Goal: Check status: Check status

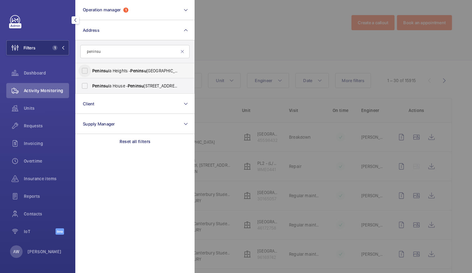
type input "peninsu"
click at [84, 68] on input "[GEOGRAPHIC_DATA] - [GEOGRAPHIC_DATA]" at bounding box center [84, 70] width 13 height 13
checkbox input "true"
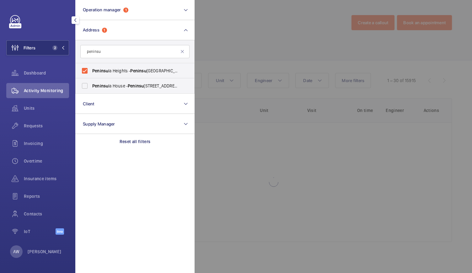
click at [258, 63] on div at bounding box center [431, 136] width 472 height 273
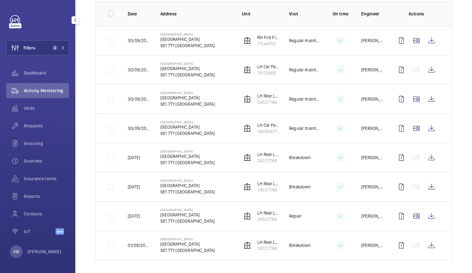
scroll to position [97, 0]
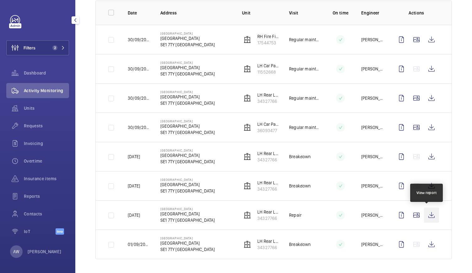
click at [430, 216] on wm-front-icon-button at bounding box center [431, 214] width 15 height 15
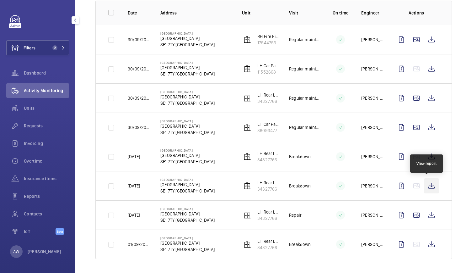
click at [428, 183] on wm-front-icon-button at bounding box center [431, 185] width 15 height 15
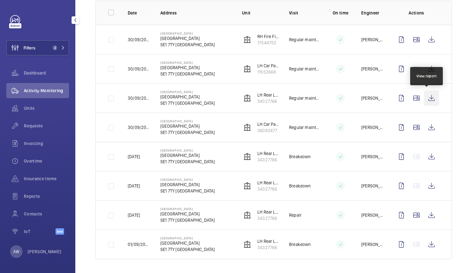
click at [428, 96] on wm-front-icon-button at bounding box center [431, 97] width 15 height 15
click at [35, 128] on span "Requests" at bounding box center [46, 125] width 45 height 6
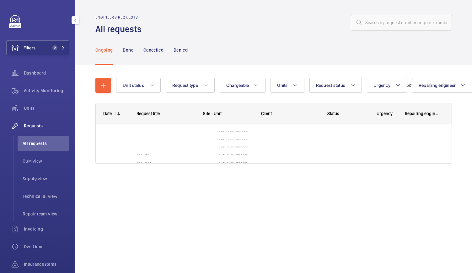
scroll to position [10, 0]
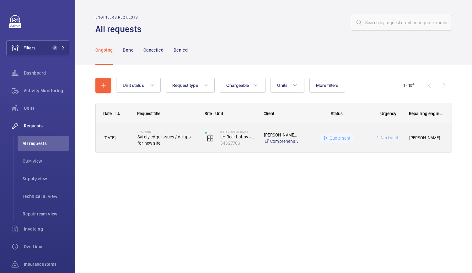
click at [186, 143] on span "Safety edge issues / delaps for new site" at bounding box center [167, 139] width 59 height 13
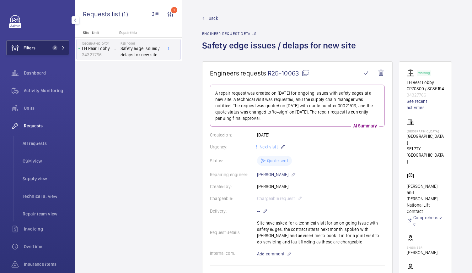
click at [55, 49] on span "2" at bounding box center [54, 47] width 5 height 5
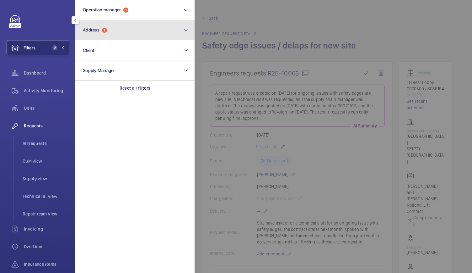
click at [116, 29] on button "Address 1" at bounding box center [134, 30] width 119 height 20
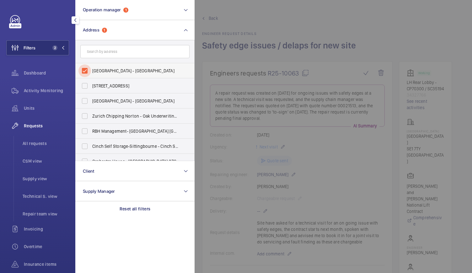
click at [85, 72] on input "[GEOGRAPHIC_DATA] - [GEOGRAPHIC_DATA]" at bounding box center [84, 70] width 13 height 13
checkbox input "false"
click at [30, 110] on span "Units" at bounding box center [46, 108] width 45 height 6
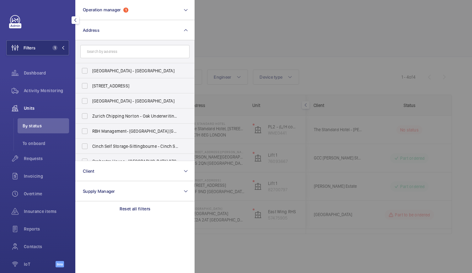
click at [201, 139] on div at bounding box center [431, 136] width 472 height 273
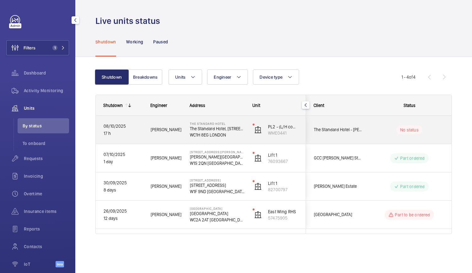
click at [168, 138] on div "[PERSON_NAME]" at bounding box center [162, 130] width 39 height 20
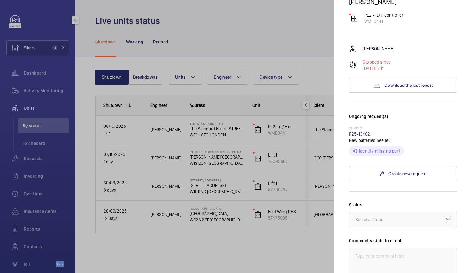
scroll to position [80, 0]
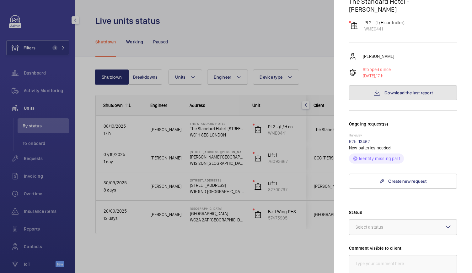
click at [388, 85] on button "Download the last report" at bounding box center [403, 92] width 108 height 15
click at [363, 139] on link "R25-13462" at bounding box center [359, 141] width 21 height 5
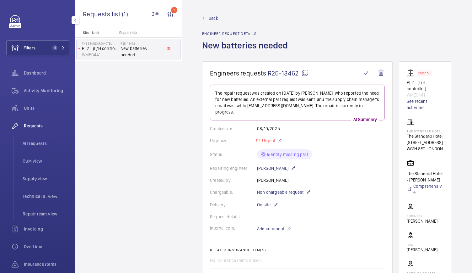
click at [212, 19] on span "Back" at bounding box center [213, 18] width 9 height 6
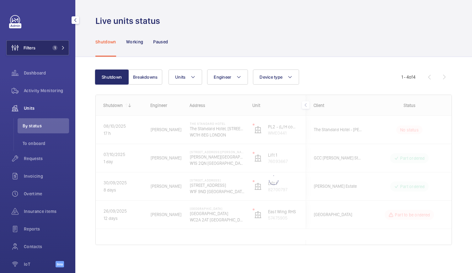
click at [46, 42] on button "Filters 1" at bounding box center [37, 47] width 63 height 15
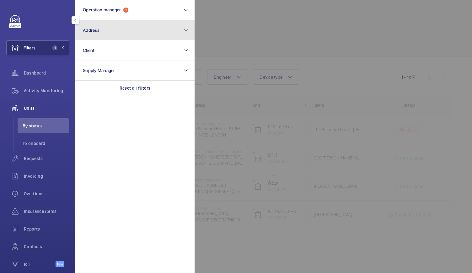
click at [110, 37] on button "Address" at bounding box center [134, 30] width 119 height 20
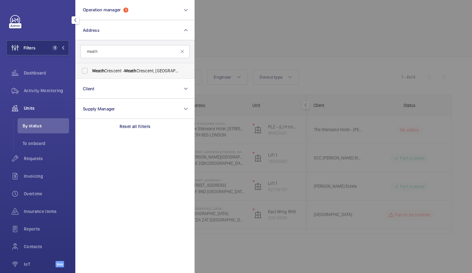
type input "meath"
click at [104, 65] on label "Meath Crescent - [GEOGRAPHIC_DATA]" at bounding box center [130, 70] width 109 height 15
click at [91, 65] on input "Meath Crescent - [GEOGRAPHIC_DATA]" at bounding box center [84, 70] width 13 height 13
checkbox input "true"
click at [258, 41] on div at bounding box center [431, 136] width 472 height 273
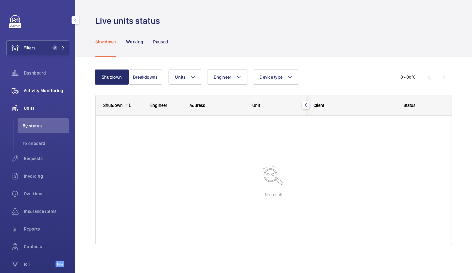
click at [43, 94] on div "Activity Monitoring" at bounding box center [37, 90] width 63 height 15
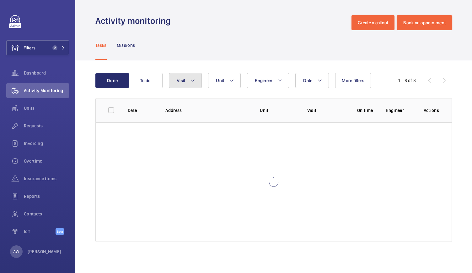
click at [199, 83] on button "Visit" at bounding box center [185, 80] width 33 height 15
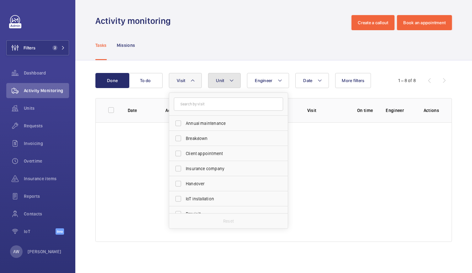
click at [238, 78] on button "Unit" at bounding box center [224, 80] width 33 height 15
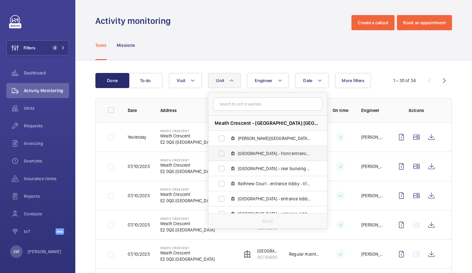
click at [251, 152] on span "[GEOGRAPHIC_DATA] - front entrance lobby - lift 4 - U1012155 - 4, 85794885" at bounding box center [274, 153] width 73 height 6
click at [228, 152] on input "[GEOGRAPHIC_DATA] - front entrance lobby - lift 4 - U1012155 - 4, 85794885" at bounding box center [221, 153] width 13 height 13
checkbox input "true"
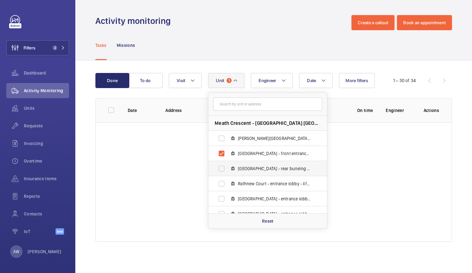
click at [250, 165] on span "[GEOGRAPHIC_DATA] - rear building entrance - lift 3 - U1012155 - 3, 45598432" at bounding box center [274, 168] width 73 height 6
click at [228, 165] on input "[GEOGRAPHIC_DATA] - rear building entrance - lift 3 - U1012155 - 3, 45598432" at bounding box center [221, 168] width 13 height 13
checkbox input "true"
click at [238, 25] on div "Activity monitoring Create a callout Book an appointment" at bounding box center [273, 22] width 357 height 15
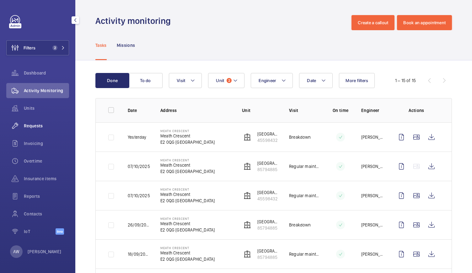
click at [40, 128] on span "Requests" at bounding box center [46, 125] width 45 height 6
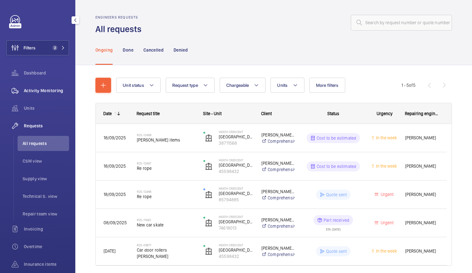
click at [38, 91] on span "Activity Monitoring" at bounding box center [46, 90] width 45 height 6
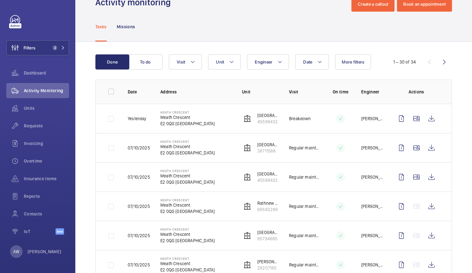
scroll to position [19, 0]
click at [218, 59] on span "Unit" at bounding box center [220, 61] width 8 height 5
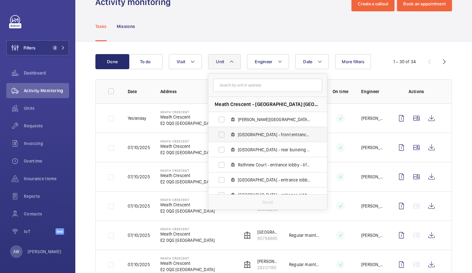
click at [229, 135] on label "[GEOGRAPHIC_DATA] - front entrance lobby - lift 4 - U1012155 - 4, 85794885" at bounding box center [262, 134] width 109 height 15
click at [228, 135] on input "[GEOGRAPHIC_DATA] - front entrance lobby - lift 4 - U1012155 - 4, 85794885" at bounding box center [221, 134] width 13 height 13
checkbox input "true"
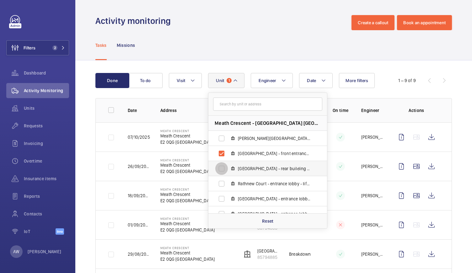
click at [226, 166] on input "[GEOGRAPHIC_DATA] - rear building entrance - lift 3 - U1012155 - 3, 45598432" at bounding box center [221, 168] width 13 height 13
checkbox input "true"
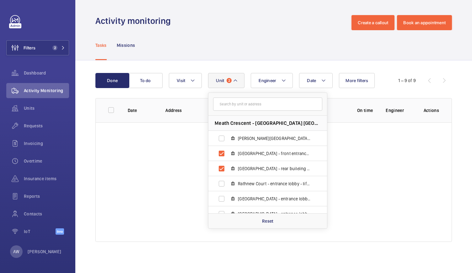
click at [251, 47] on div "Tasks Missions" at bounding box center [273, 45] width 357 height 30
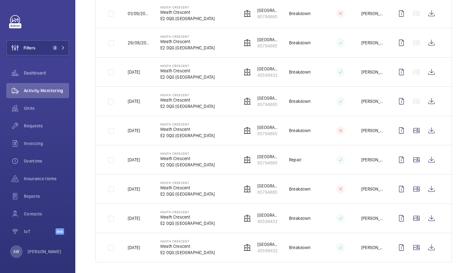
scroll to position [301, 0]
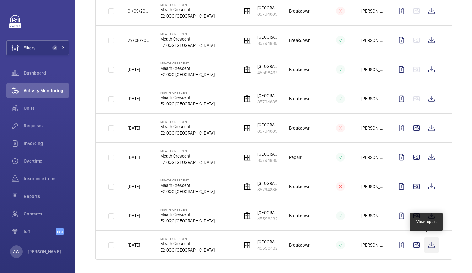
click at [427, 245] on wm-front-icon-button at bounding box center [431, 244] width 15 height 15
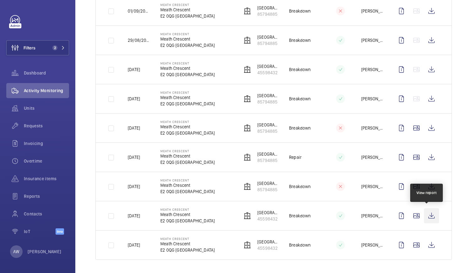
click at [431, 217] on wm-front-icon-button at bounding box center [431, 215] width 15 height 15
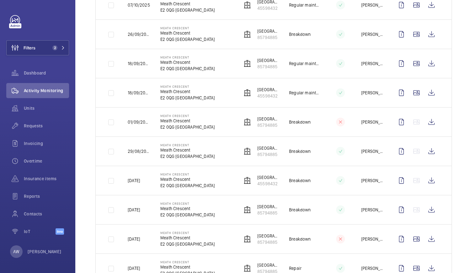
scroll to position [190, 0]
click at [430, 65] on wm-front-icon-button at bounding box center [431, 63] width 15 height 15
click at [60, 48] on span "2" at bounding box center [57, 47] width 15 height 5
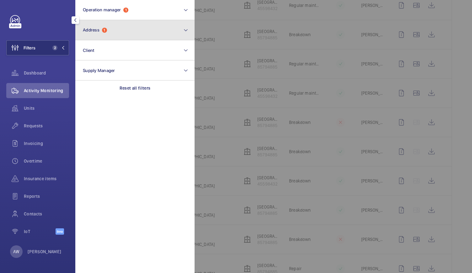
click at [132, 32] on button "Address 1" at bounding box center [134, 30] width 119 height 20
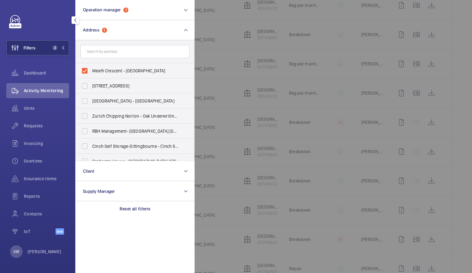
click at [114, 52] on input "text" at bounding box center [134, 51] width 109 height 13
click at [86, 71] on input "Meath Crescent - [GEOGRAPHIC_DATA]" at bounding box center [84, 70] width 13 height 13
checkbox input "false"
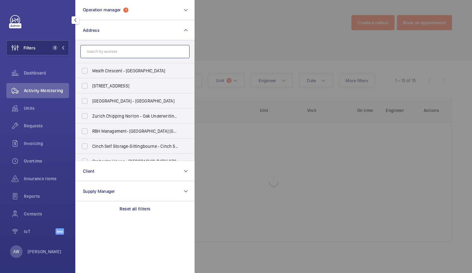
click at [97, 57] on input "text" at bounding box center [134, 51] width 109 height 13
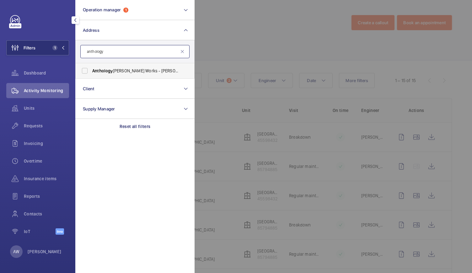
type input "anthology"
click at [109, 70] on span "Anthology" at bounding box center [102, 70] width 21 height 5
click at [91, 70] on input "Anthology [PERSON_NAME] Works - [PERSON_NAME][GEOGRAPHIC_DATA]" at bounding box center [84, 70] width 13 height 13
checkbox input "true"
click at [219, 48] on div at bounding box center [431, 136] width 472 height 273
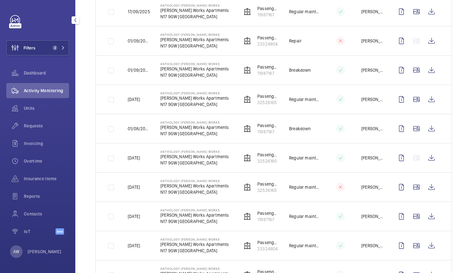
scroll to position [214, 0]
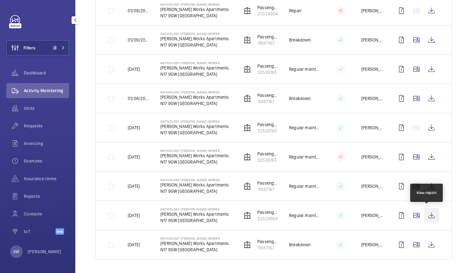
click at [430, 214] on wm-front-icon-button at bounding box center [431, 215] width 15 height 15
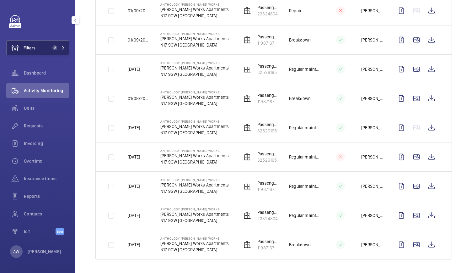
click at [50, 42] on button "Filters 2" at bounding box center [37, 47] width 63 height 15
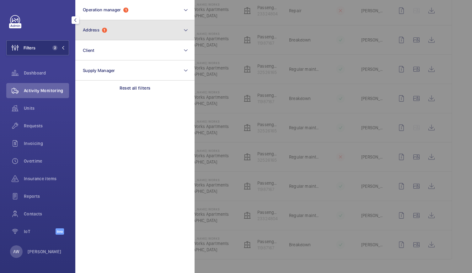
click at [93, 40] on button "Address 1" at bounding box center [134, 30] width 119 height 20
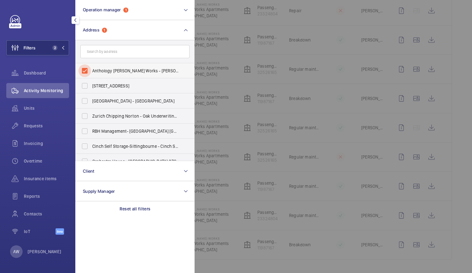
click at [87, 73] on input "Anthology [PERSON_NAME] Works - [PERSON_NAME][GEOGRAPHIC_DATA]" at bounding box center [84, 70] width 13 height 13
checkbox input "false"
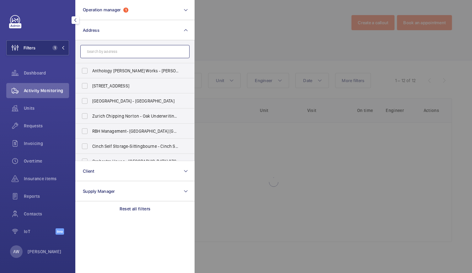
click at [96, 56] on input "text" at bounding box center [134, 51] width 109 height 13
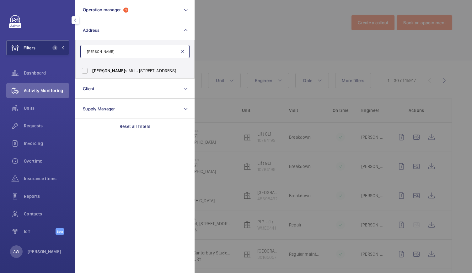
type input "[PERSON_NAME]"
click at [185, 49] on mat-icon at bounding box center [182, 51] width 5 height 5
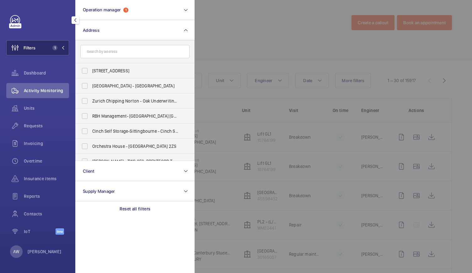
click at [64, 50] on span "1" at bounding box center [57, 47] width 15 height 5
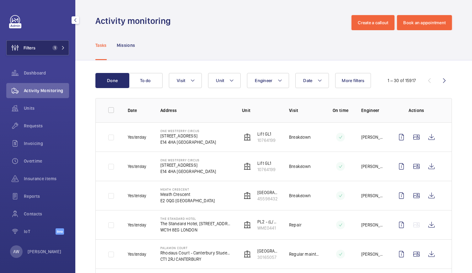
click at [55, 51] on button "Filters 1" at bounding box center [37, 47] width 63 height 15
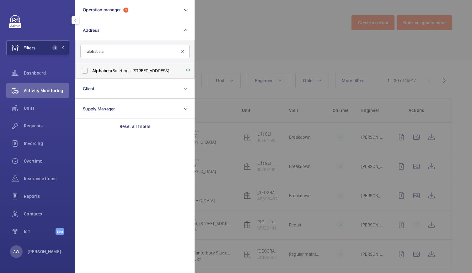
type input "alphabeta"
click at [114, 68] on span "[GEOGRAPHIC_DATA] - [STREET_ADDRESS]" at bounding box center [135, 71] width 86 height 6
click at [91, 68] on input "[GEOGRAPHIC_DATA] - [STREET_ADDRESS]" at bounding box center [84, 70] width 13 height 13
checkbox input "true"
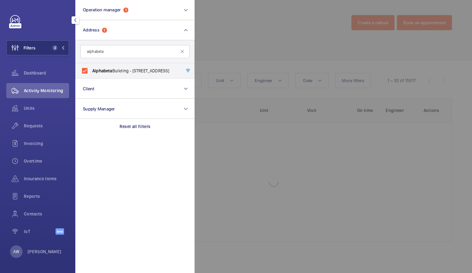
click at [245, 54] on div at bounding box center [431, 136] width 472 height 273
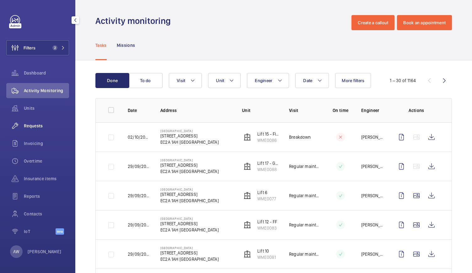
click at [60, 122] on div "Requests" at bounding box center [37, 125] width 63 height 15
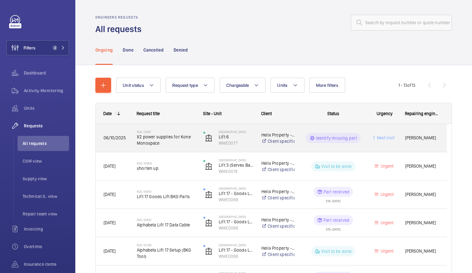
click at [125, 147] on div "06/10/2025" at bounding box center [112, 138] width 33 height 20
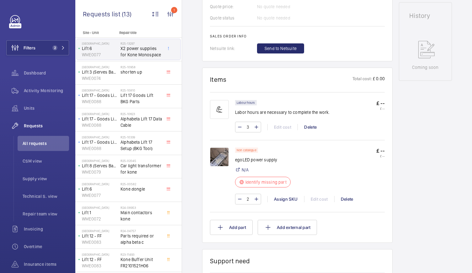
scroll to position [300, 0]
click at [217, 150] on img at bounding box center [219, 156] width 19 height 19
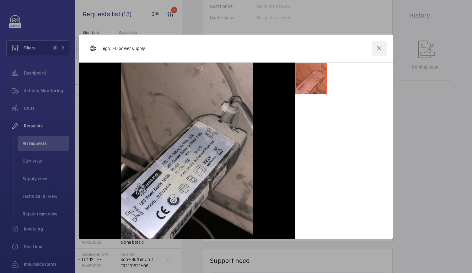
click at [380, 46] on wm-front-icon-button at bounding box center [379, 48] width 15 height 15
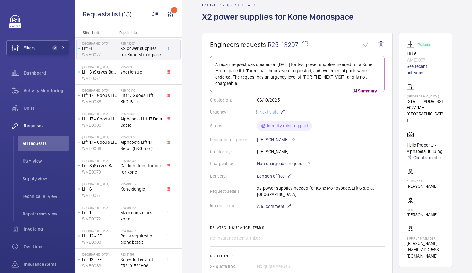
scroll to position [0, 0]
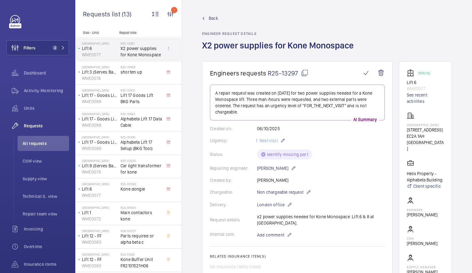
click at [305, 71] on mat-icon at bounding box center [305, 73] width 8 height 8
click at [384, 130] on div "Created on: [DATE]" at bounding box center [297, 128] width 175 height 6
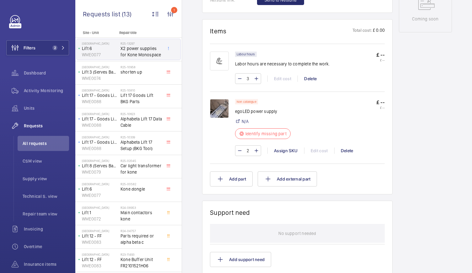
scroll to position [348, 0]
click at [219, 110] on img at bounding box center [219, 108] width 19 height 19
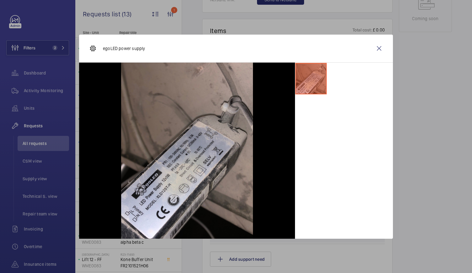
click at [430, 47] on div at bounding box center [236, 136] width 472 height 273
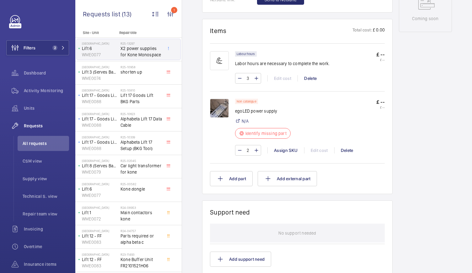
scroll to position [4, 0]
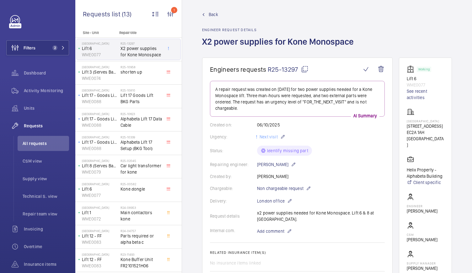
click at [220, 127] on div at bounding box center [197, 147] width 173 height 141
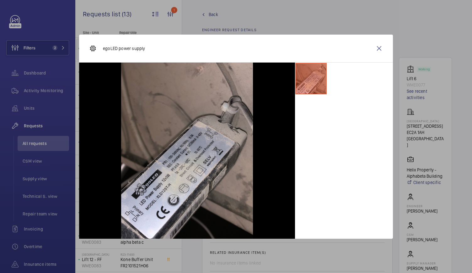
scroll to position [332, 0]
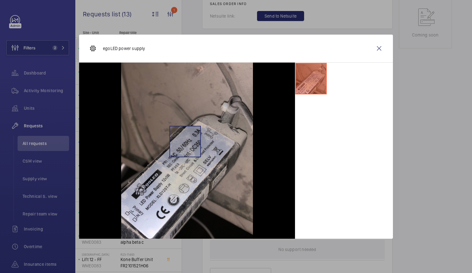
click at [185, 141] on img at bounding box center [187, 150] width 132 height 176
click at [384, 44] on wm-front-icon-button at bounding box center [379, 48] width 15 height 15
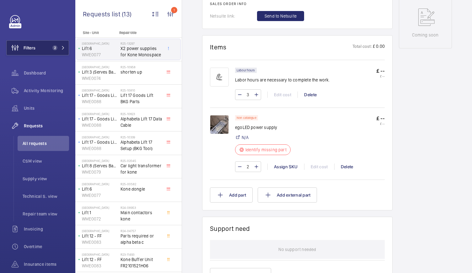
click at [60, 44] on button "Filters 2" at bounding box center [37, 47] width 63 height 15
click at [46, 47] on button "Filters 2" at bounding box center [37, 47] width 63 height 15
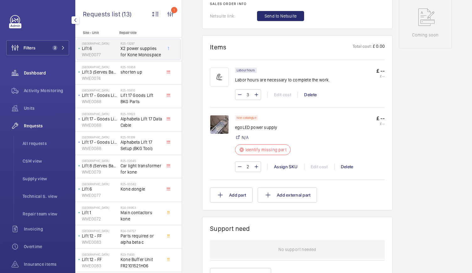
click at [40, 75] on span "Dashboard" at bounding box center [46, 73] width 45 height 6
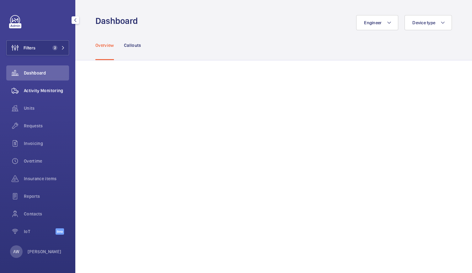
click at [43, 92] on span "Activity Monitoring" at bounding box center [46, 90] width 45 height 6
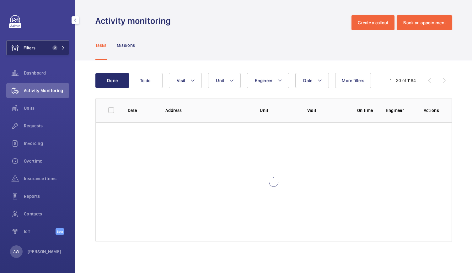
click at [64, 42] on button "Filters 2" at bounding box center [37, 47] width 63 height 15
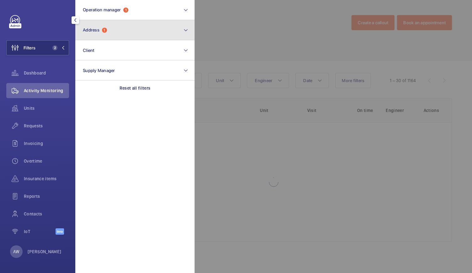
click at [97, 30] on span "Address" at bounding box center [91, 29] width 17 height 5
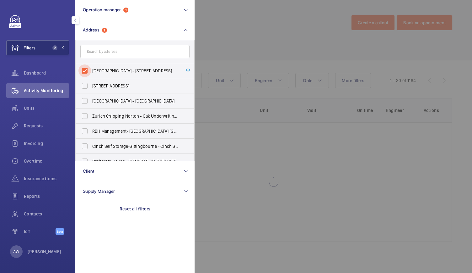
click at [83, 72] on input "[GEOGRAPHIC_DATA] - [STREET_ADDRESS]" at bounding box center [84, 70] width 13 height 13
checkbox input "false"
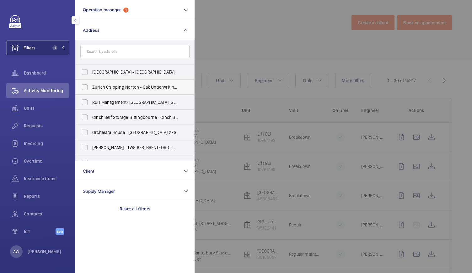
scroll to position [59, 0]
click at [254, 48] on div at bounding box center [431, 136] width 472 height 273
